Goal: Go to known website: Go to known website

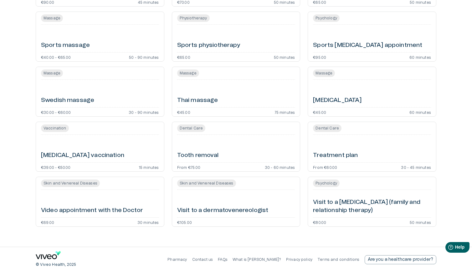
scroll to position [1549, 0]
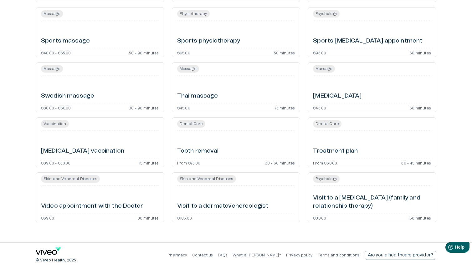
click at [187, 255] on link "Pharmacy" at bounding box center [176, 255] width 19 height 4
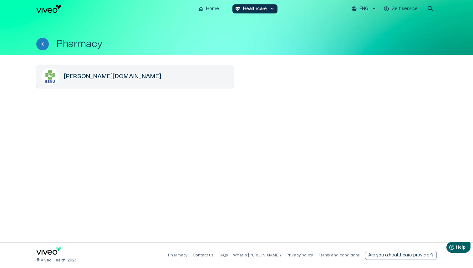
click at [78, 83] on div "[PERSON_NAME][DOMAIN_NAME]" at bounding box center [135, 76] width 198 height 23
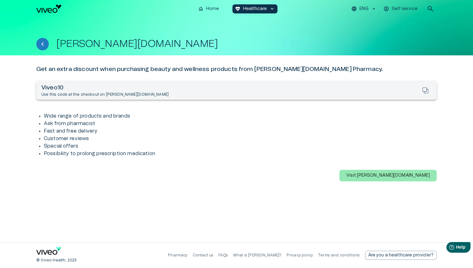
click at [283, 93] on div "Viveo10 Use this code at the checkout on [PERSON_NAME][DOMAIN_NAME]" at bounding box center [236, 90] width 400 height 19
click at [409, 177] on p "Visit [PERSON_NAME][DOMAIN_NAME]" at bounding box center [387, 175] width 83 height 7
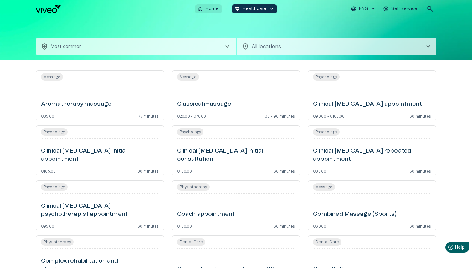
click at [204, 10] on button "home Home" at bounding box center [208, 8] width 27 height 9
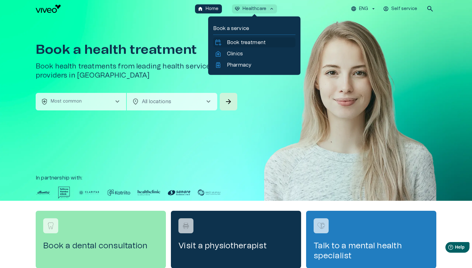
click at [238, 42] on p "Book treatment" at bounding box center [246, 43] width 39 height 8
